Goal: Check status: Check status

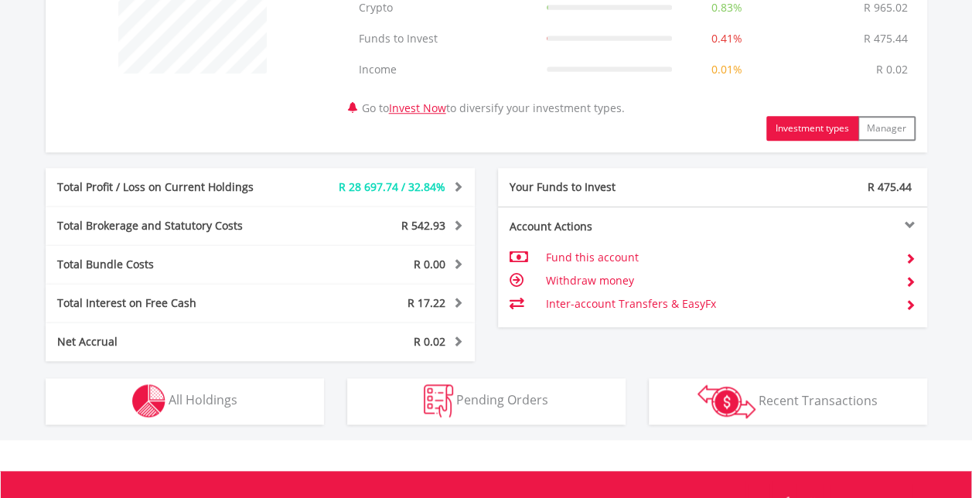
scroll to position [700, 0]
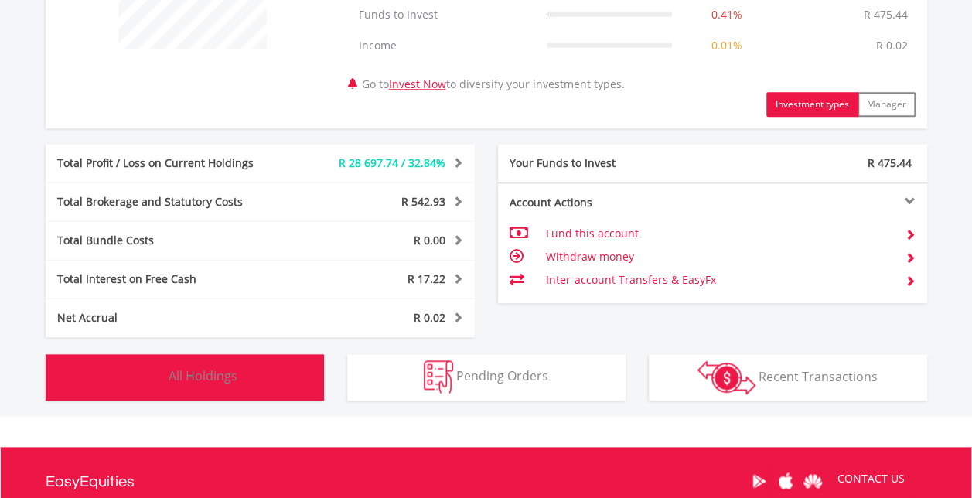
click at [258, 385] on button "Holdings All Holdings" at bounding box center [185, 377] width 278 height 46
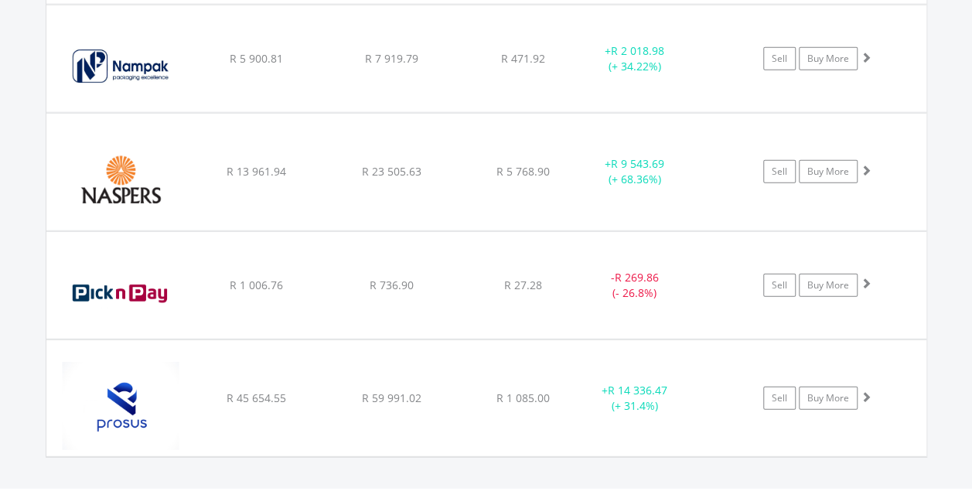
scroll to position [2030, 0]
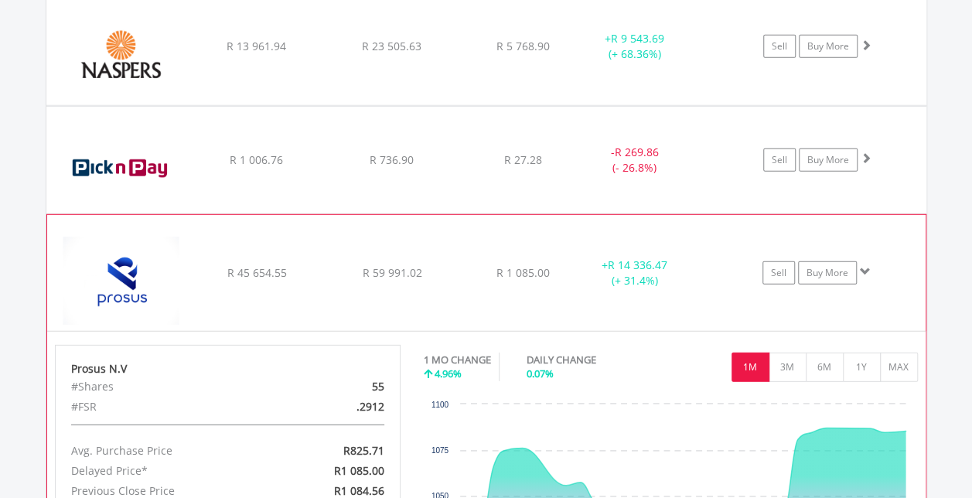
scroll to position [2110, 0]
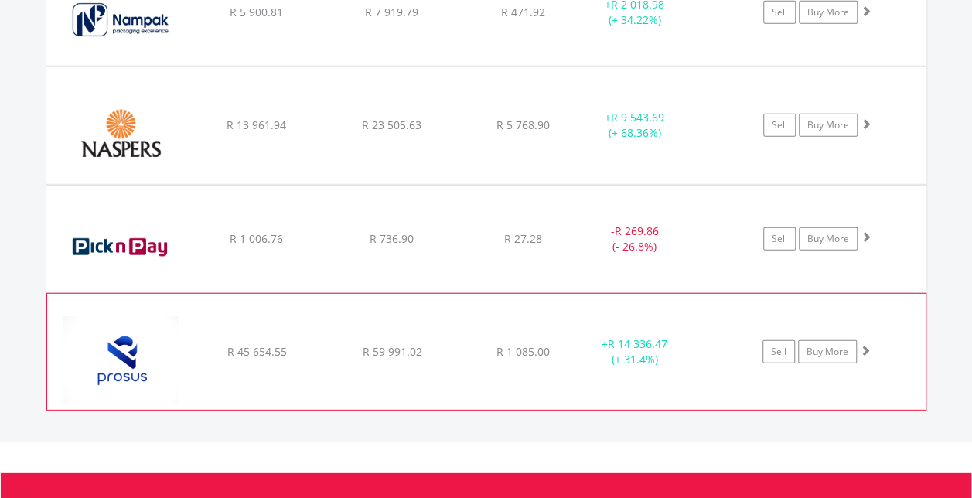
scroll to position [2026, 0]
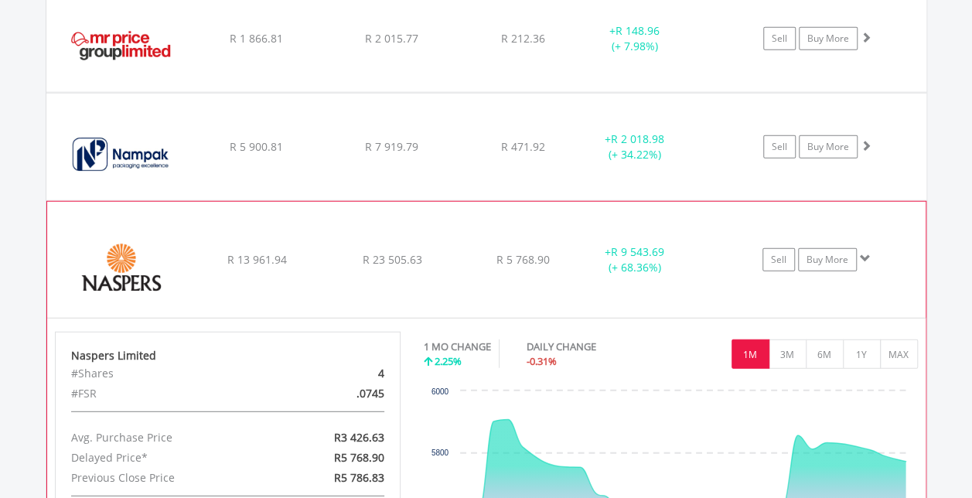
scroll to position [1898, 0]
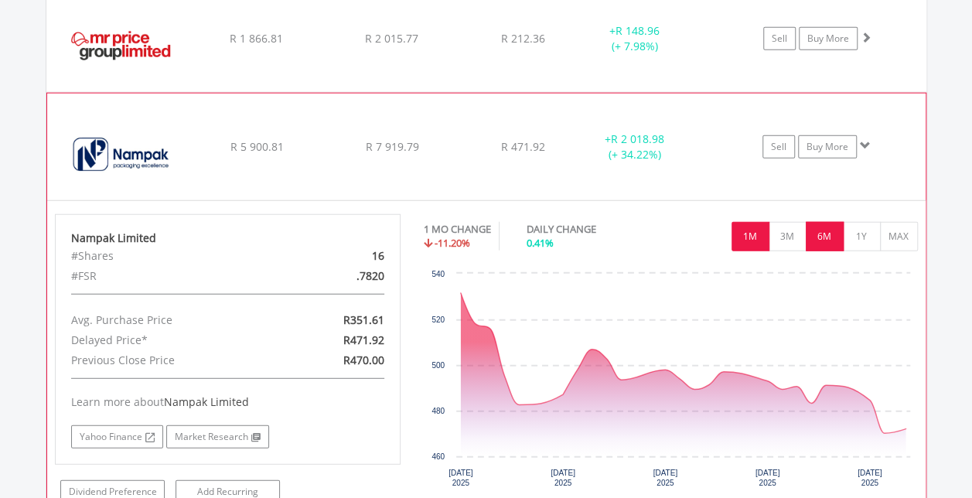
click at [828, 228] on button "6M" at bounding box center [825, 236] width 38 height 29
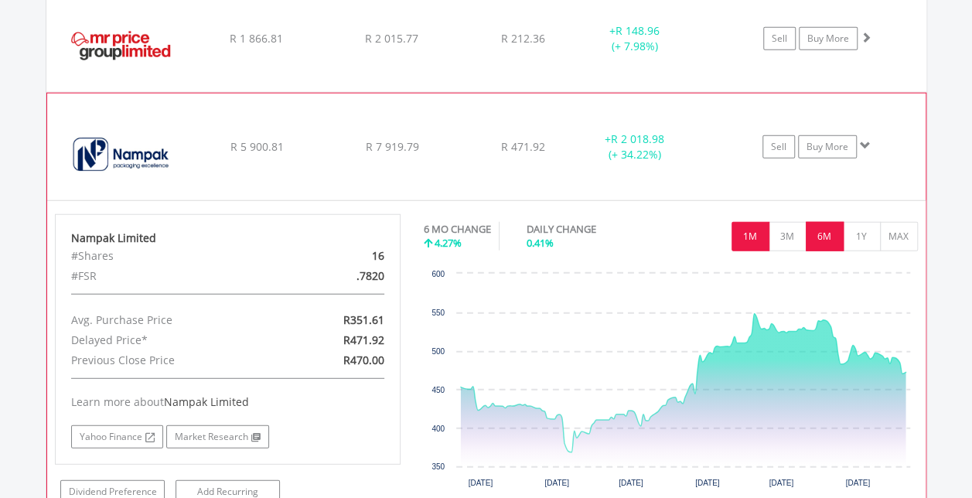
click at [747, 237] on button "1M" at bounding box center [751, 236] width 38 height 29
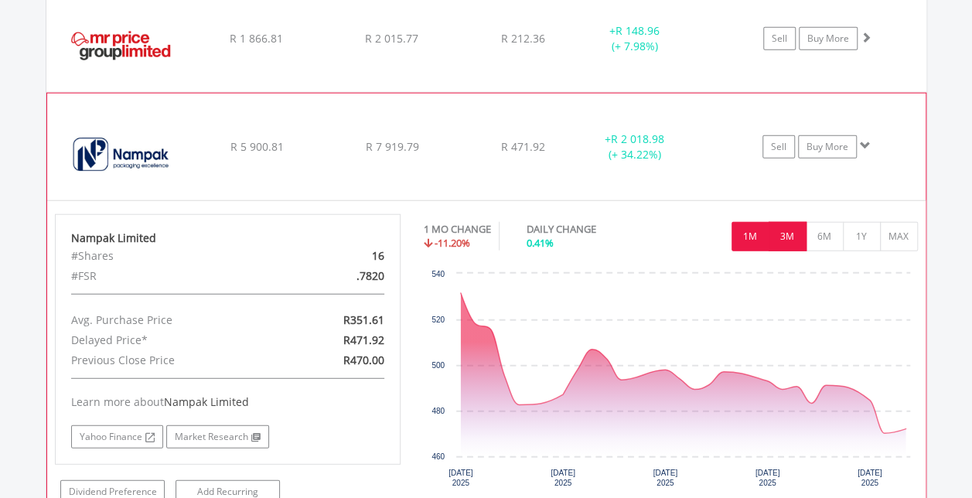
click at [789, 232] on button "3M" at bounding box center [788, 236] width 38 height 29
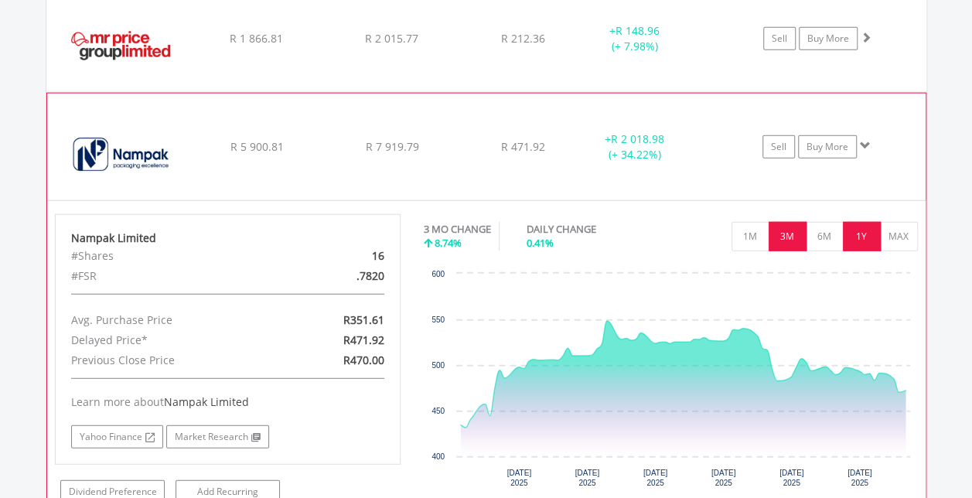
click at [860, 240] on button "1Y" at bounding box center [862, 236] width 38 height 29
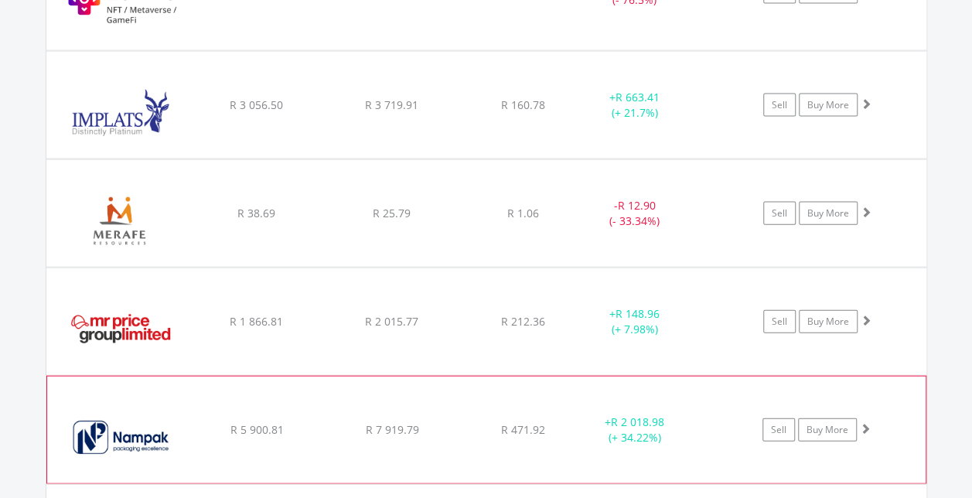
scroll to position [1612, 0]
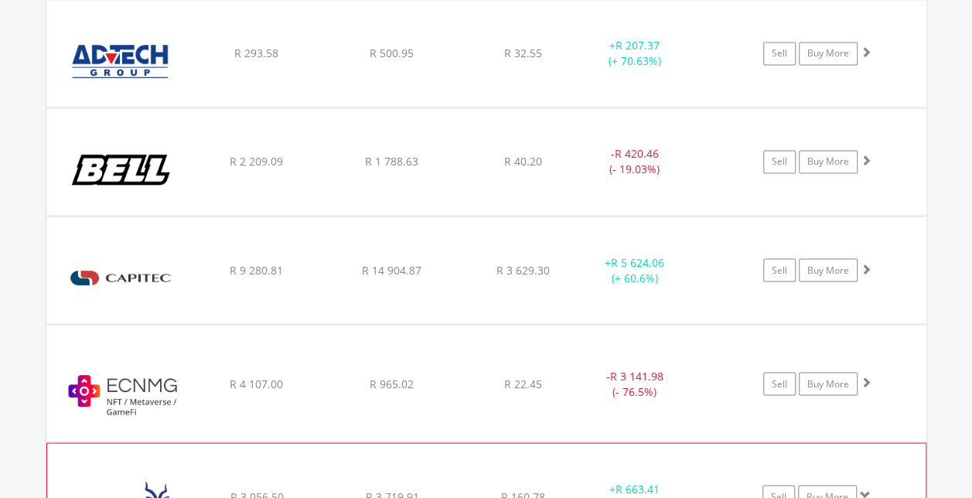
scroll to position [1217, 0]
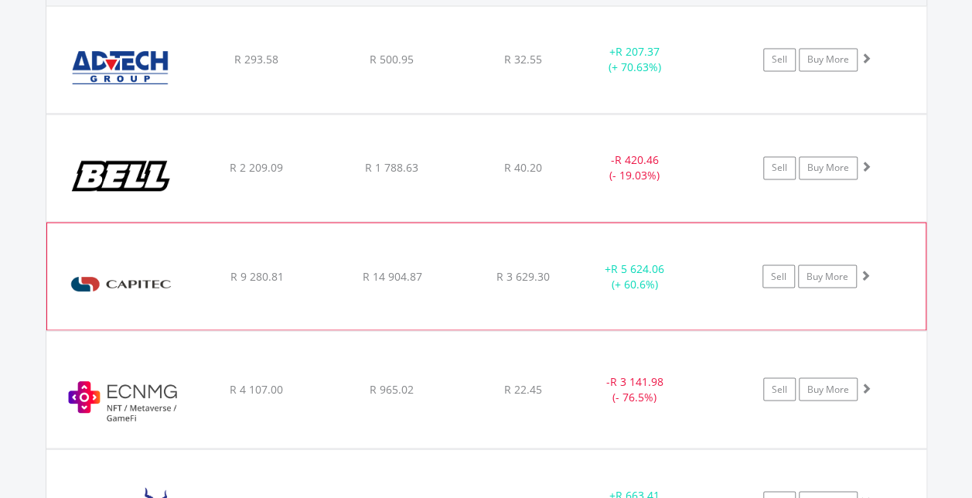
click at [471, 67] on div "R 3 629.30" at bounding box center [523, 59] width 123 height 15
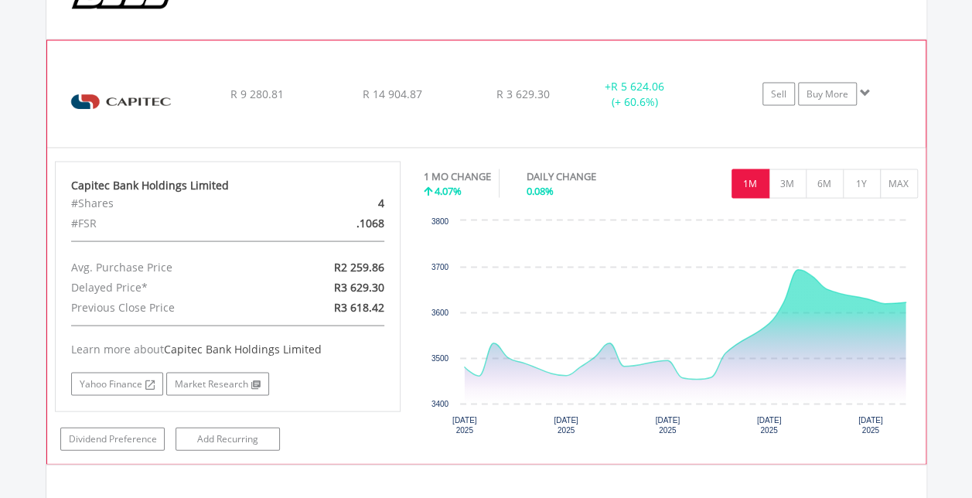
scroll to position [1227, 0]
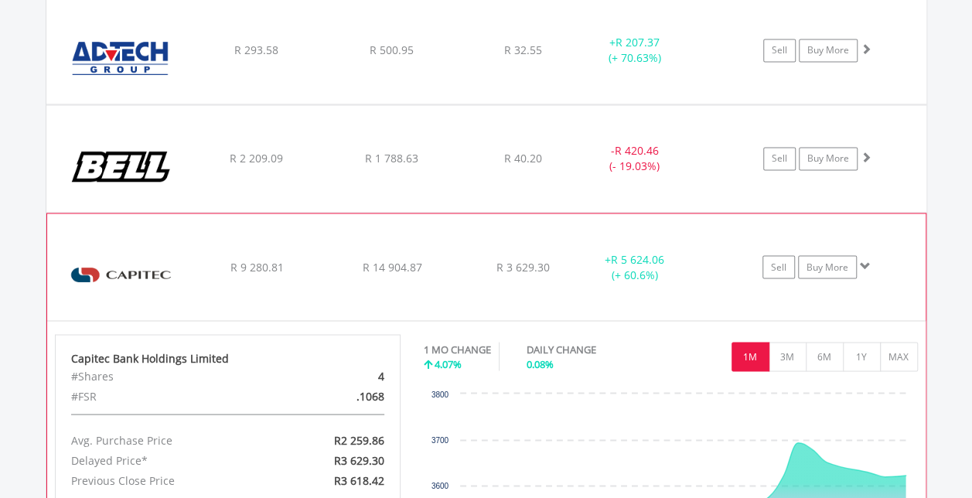
click at [445, 58] on div "R 14 904.87" at bounding box center [392, 50] width 132 height 15
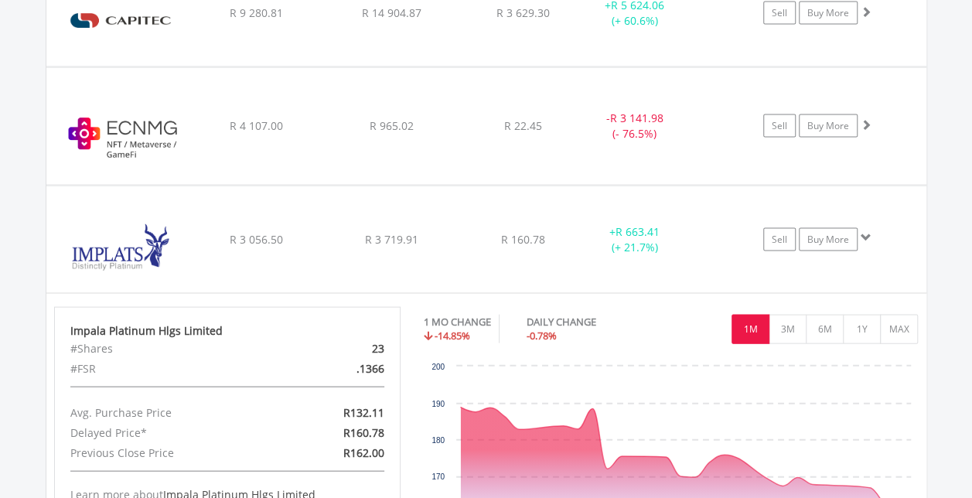
scroll to position [1480, 0]
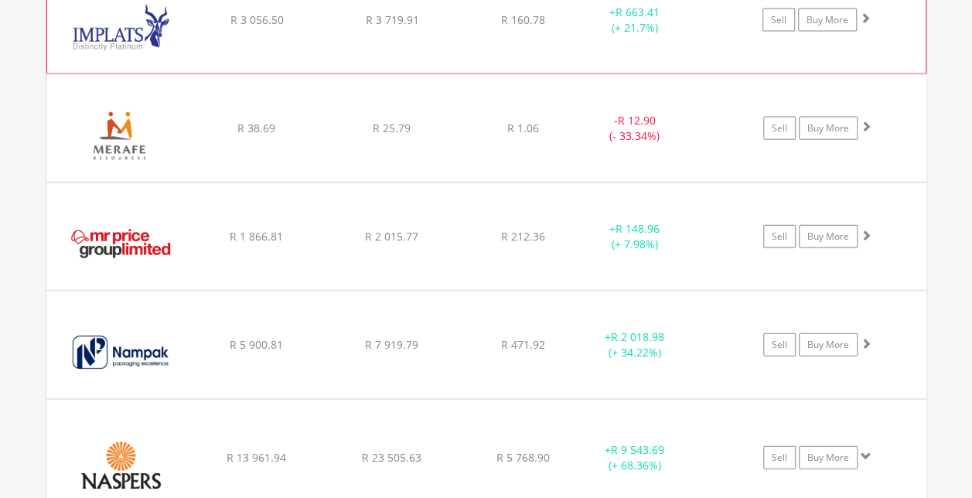
scroll to position [1697, 0]
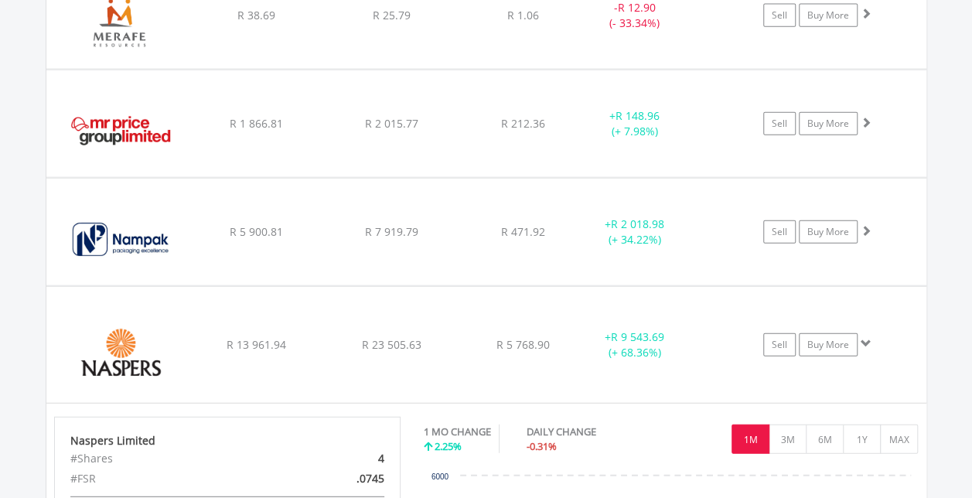
scroll to position [1839, 0]
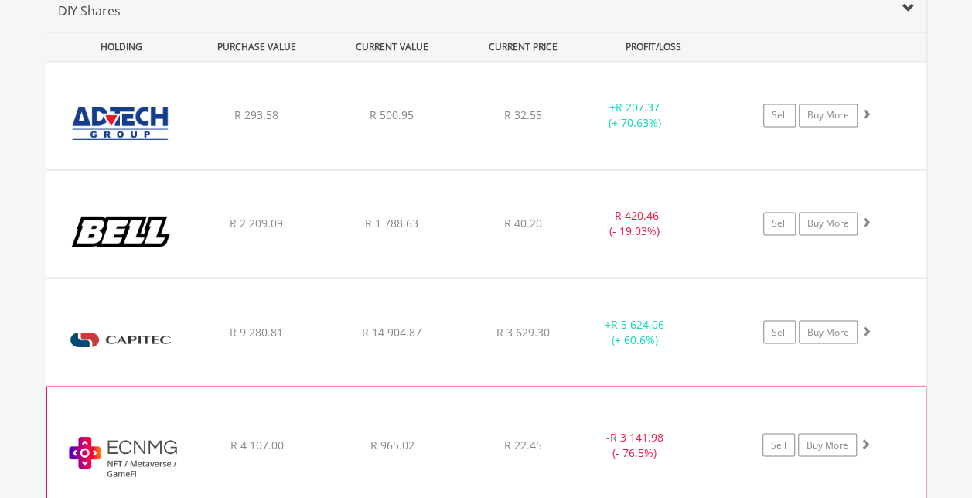
scroll to position [1148, 0]
